Goal: Task Accomplishment & Management: Complete application form

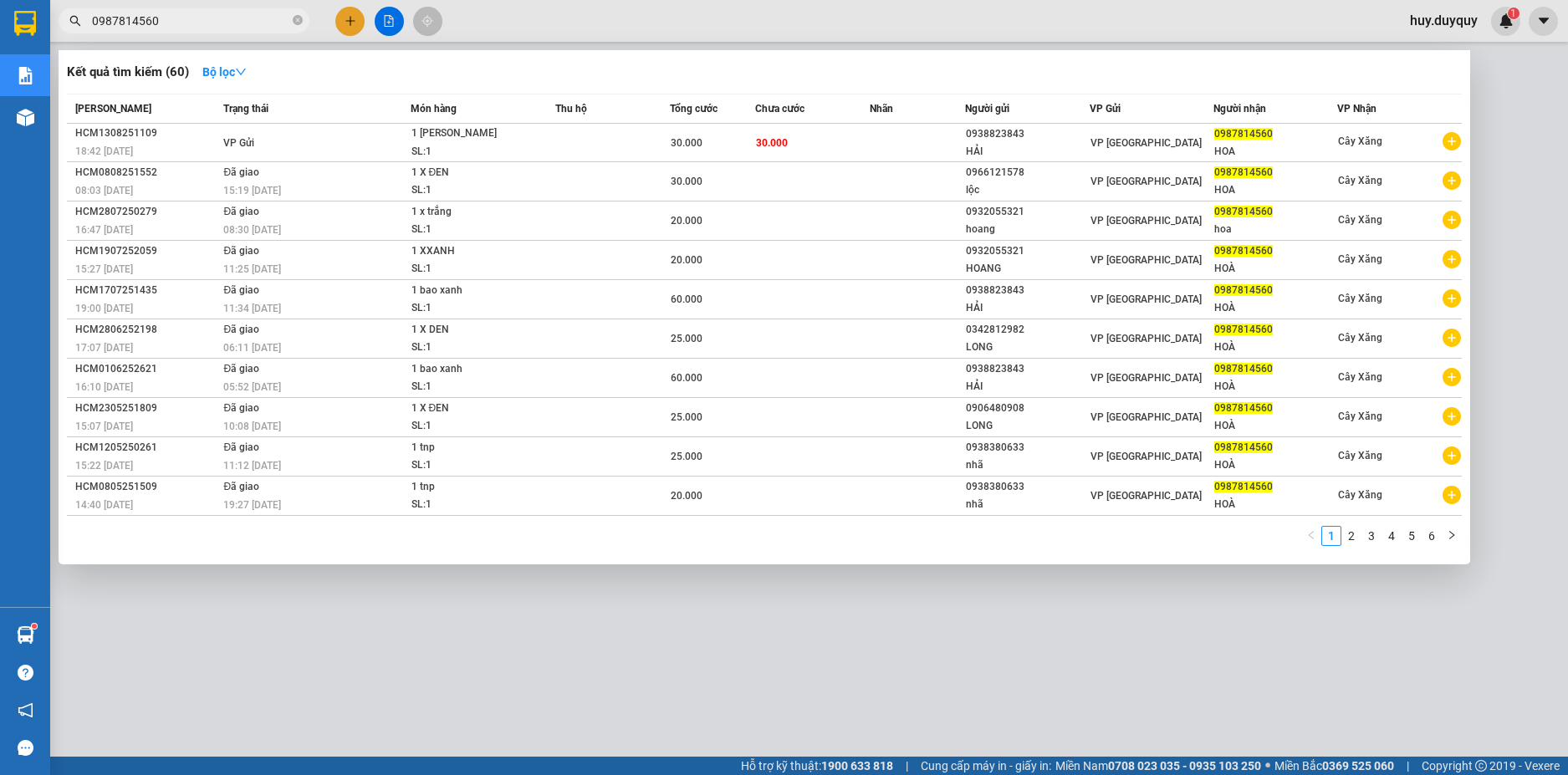
click at [300, 20] on icon "close-circle" at bounding box center [297, 19] width 10 height 10
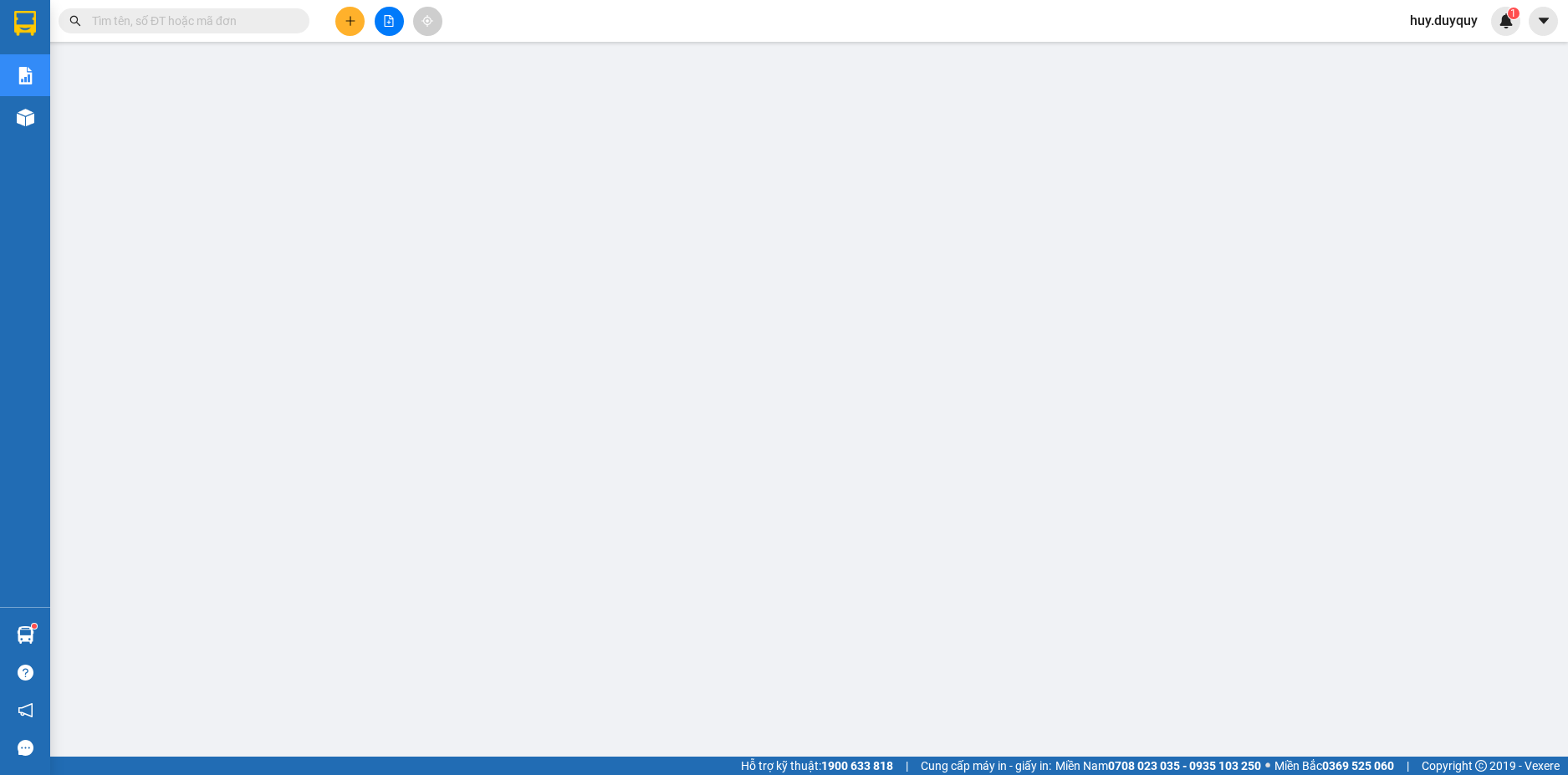
click at [225, 19] on input "text" at bounding box center [190, 21] width 198 height 18
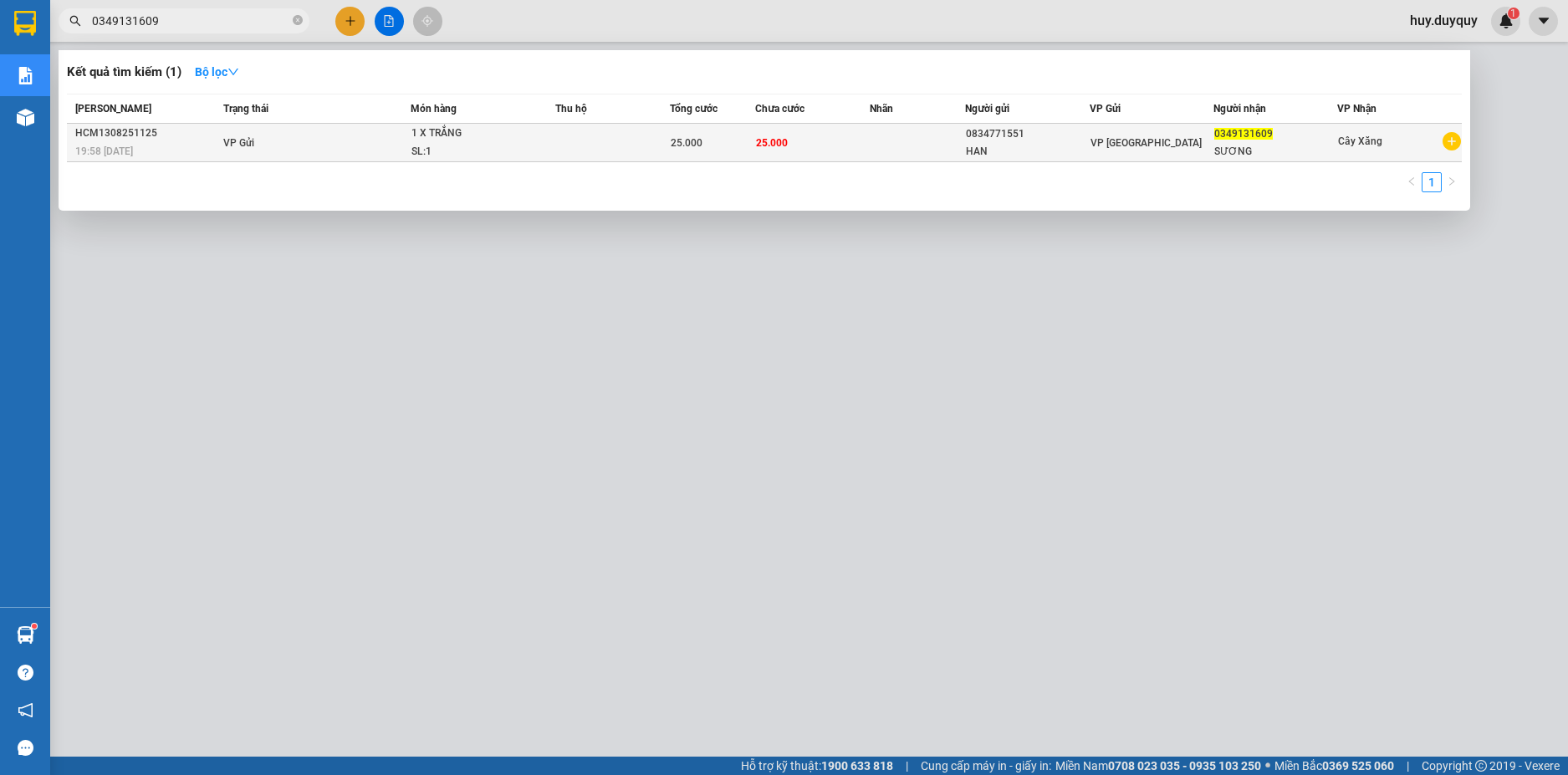
type input "0349131609"
click at [788, 146] on td "25.000" at bounding box center [812, 143] width 115 height 39
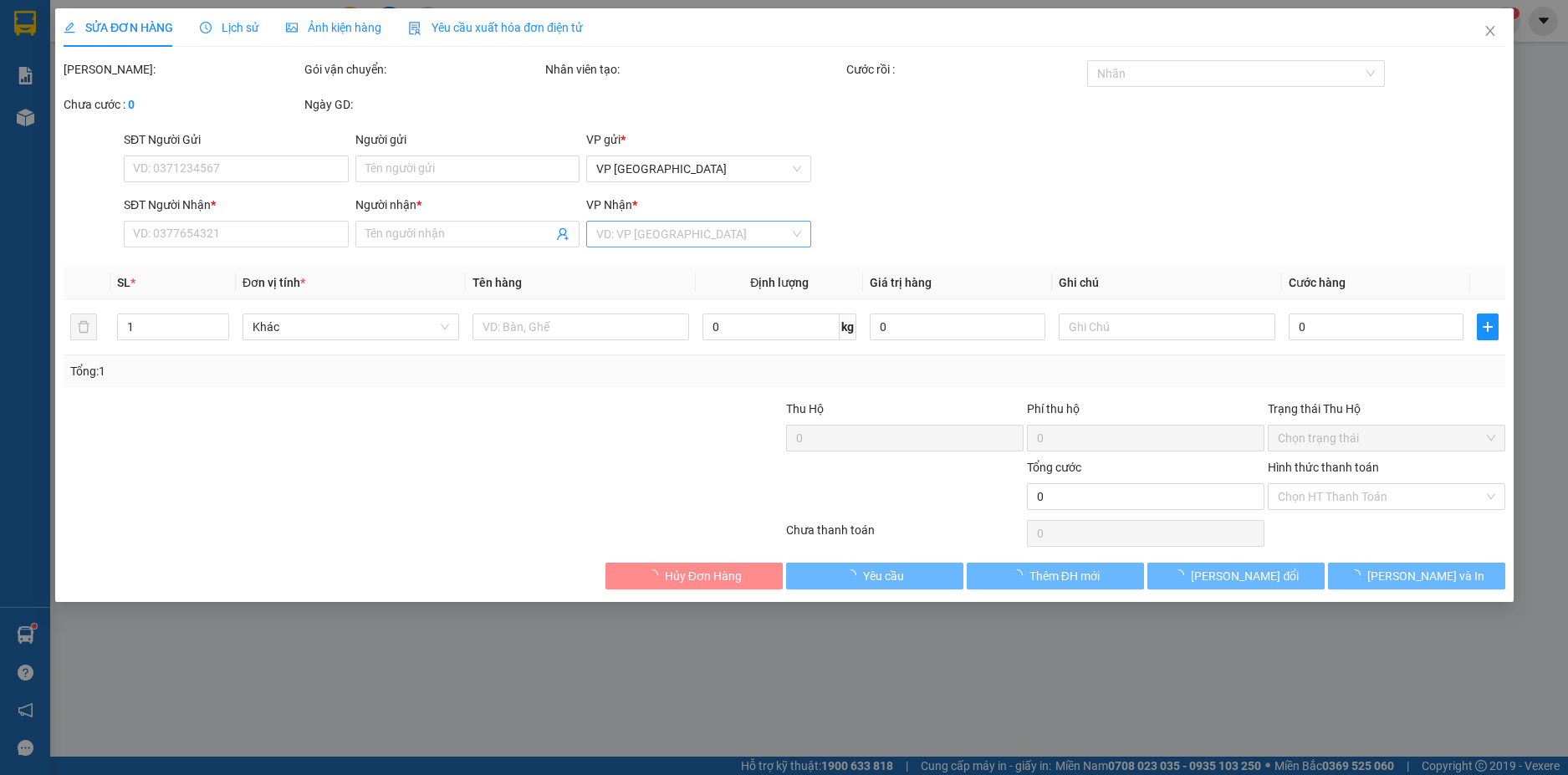
type input "0834771551"
type input "HAN"
type input "0349131609"
type input "SƯƠNG"
type input "25.000"
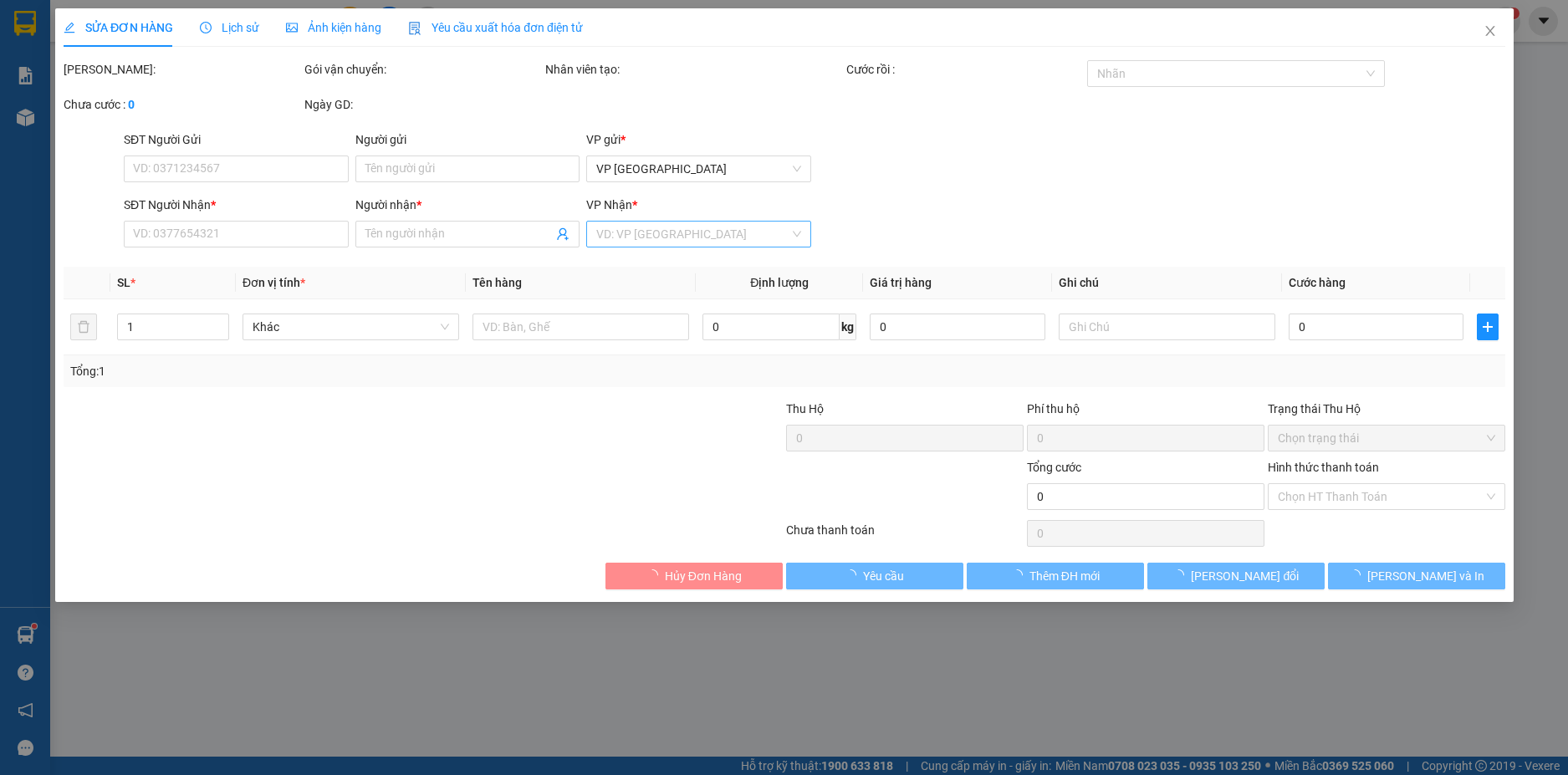
type input "25.000"
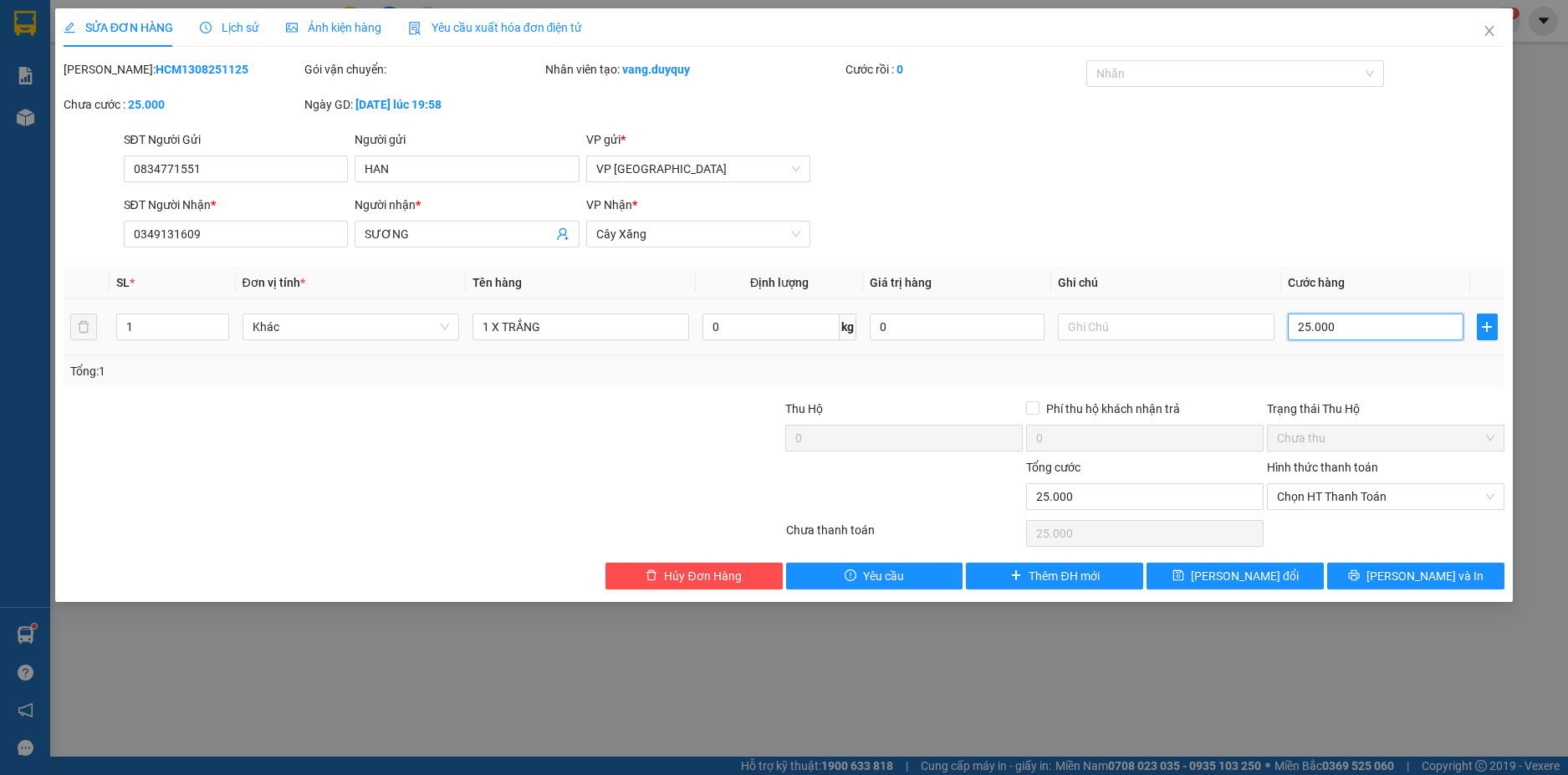
click at [1383, 322] on input "25.000" at bounding box center [1376, 326] width 175 height 27
type input "2"
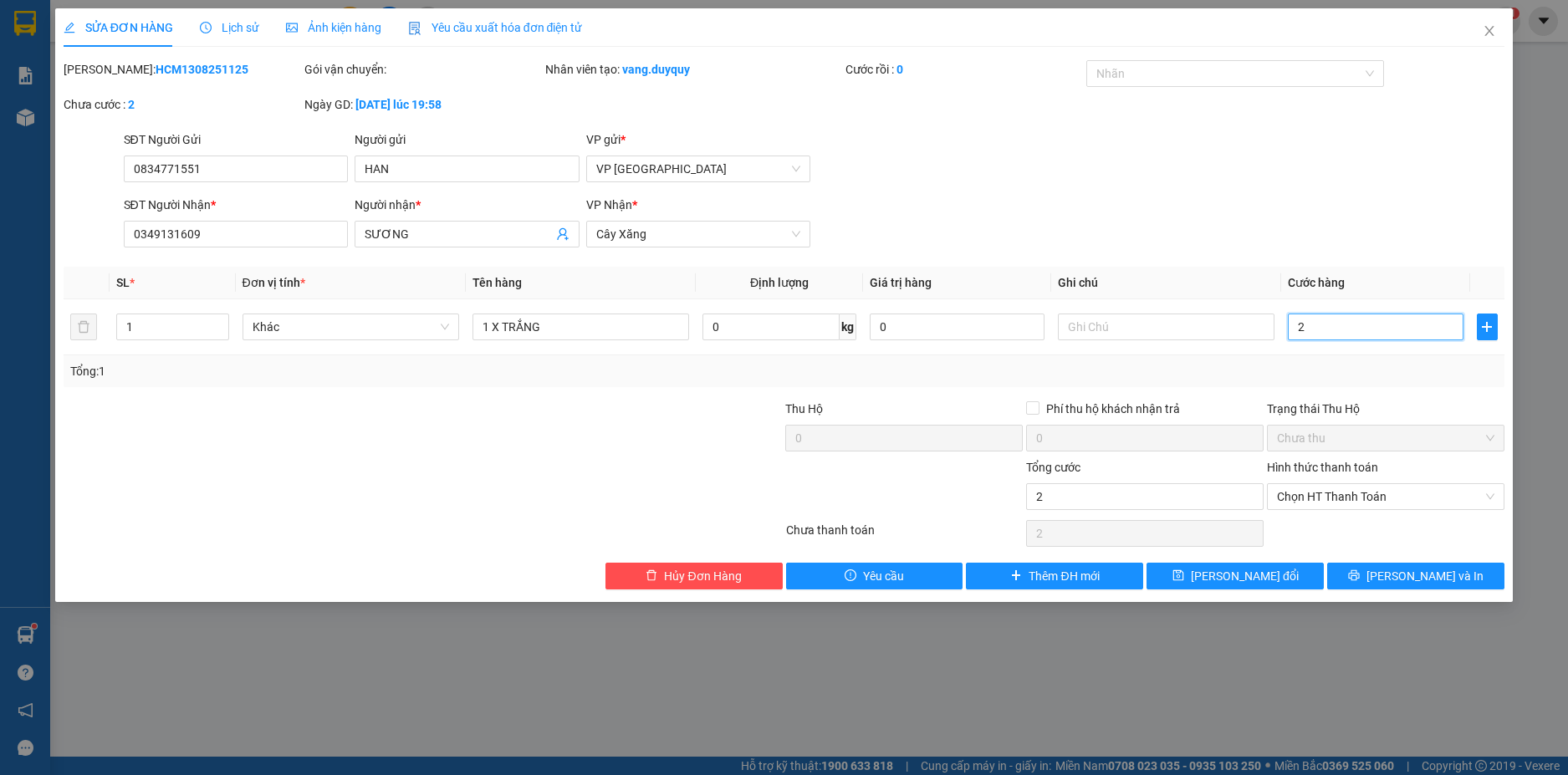
type input "20"
type input "200"
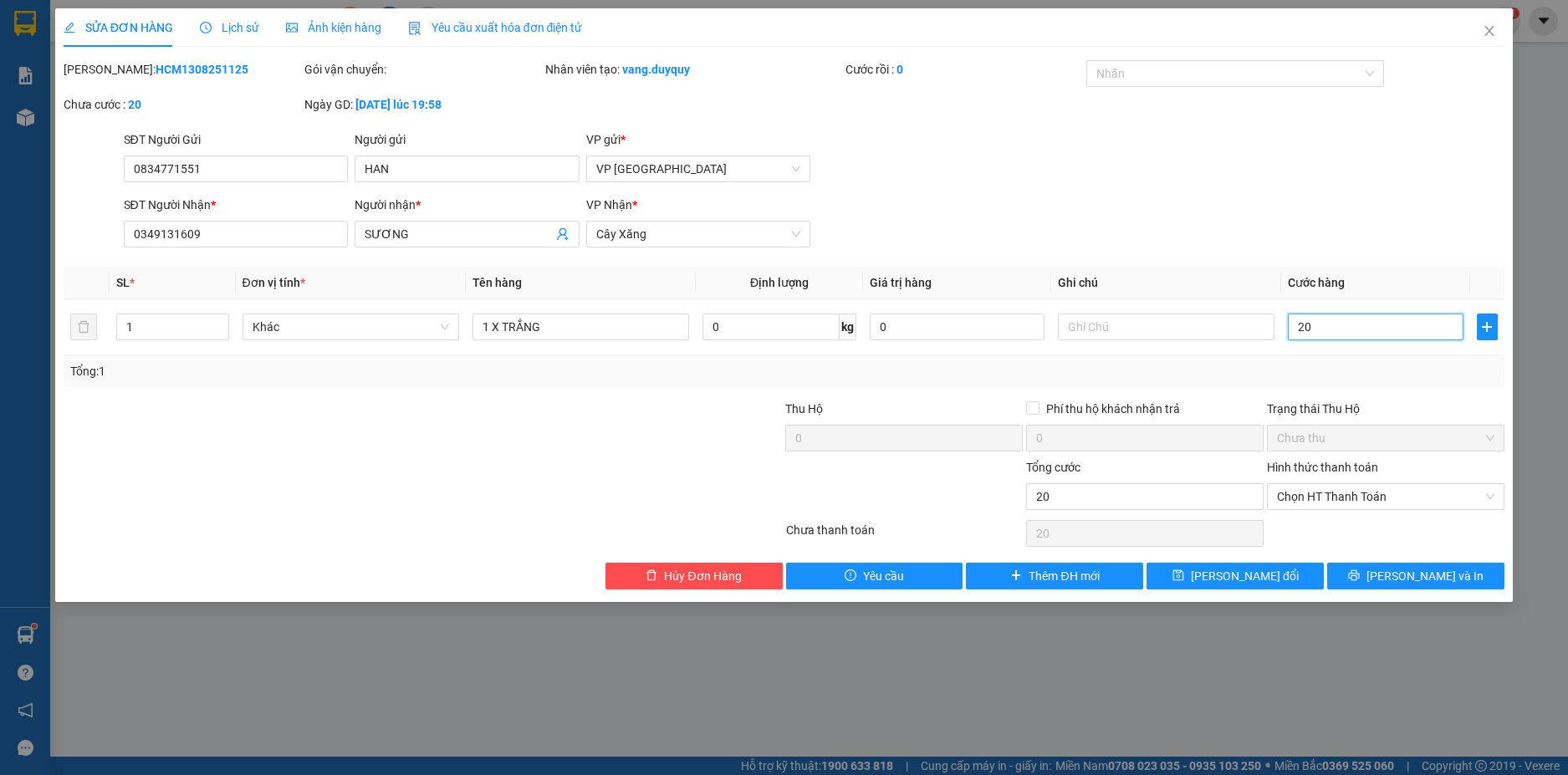
type input "200"
type input "2.000"
type input "20.000"
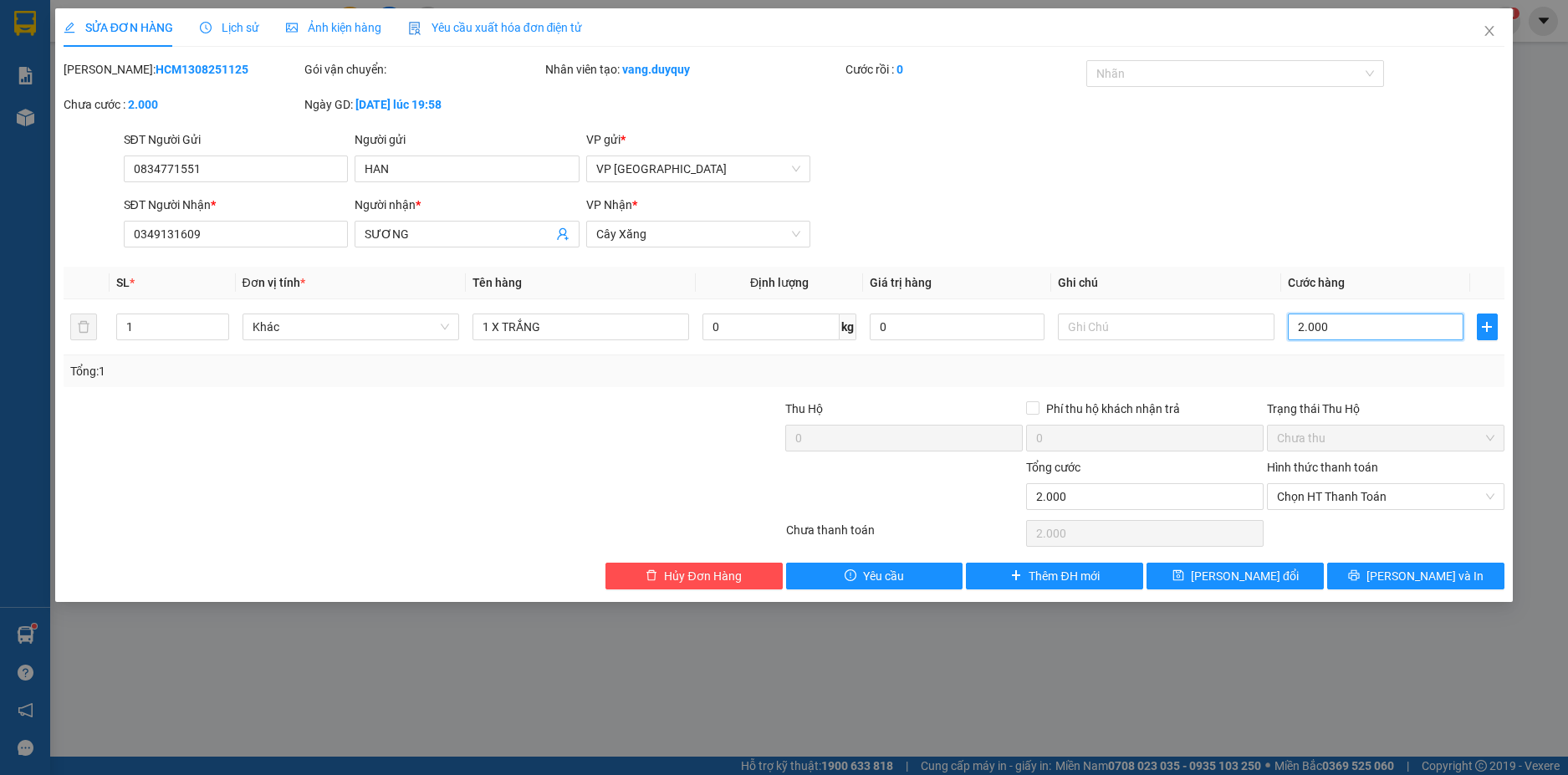
type input "20.000"
click at [1243, 583] on span "[PERSON_NAME] đổi" at bounding box center [1244, 576] width 108 height 18
